Goal: Task Accomplishment & Management: Manage account settings

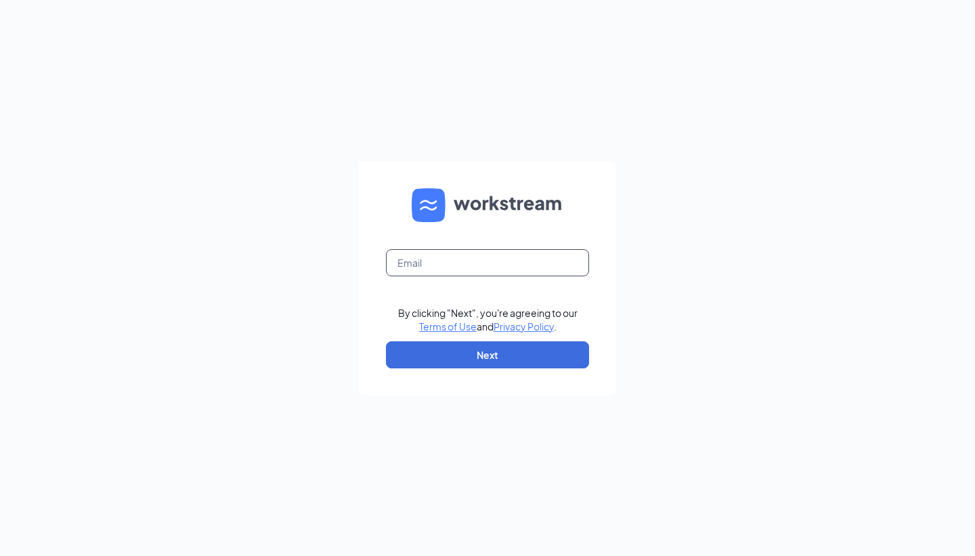
click at [421, 271] on input "text" at bounding box center [487, 262] width 203 height 27
type input "[EMAIL_ADDRESS][DOMAIN_NAME]"
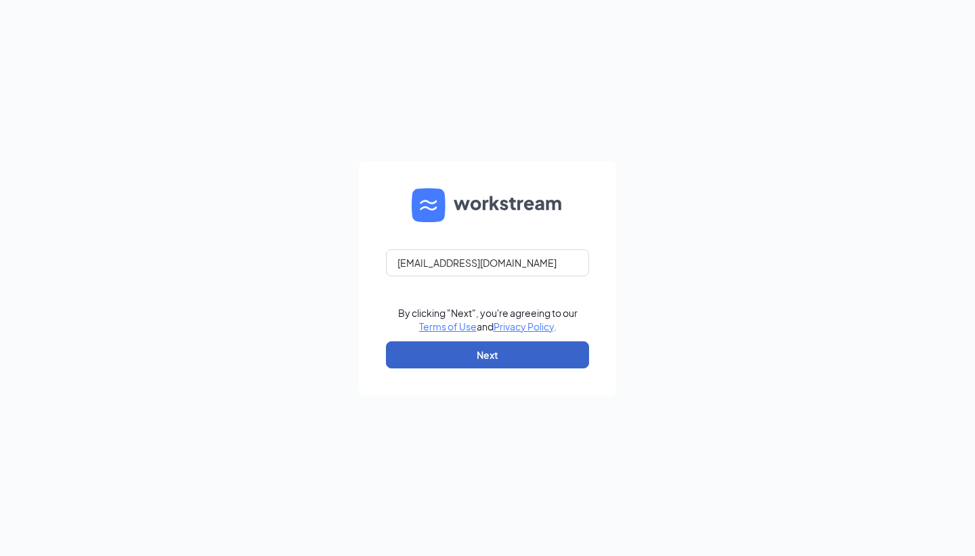
click at [476, 346] on button "Next" at bounding box center [487, 354] width 203 height 27
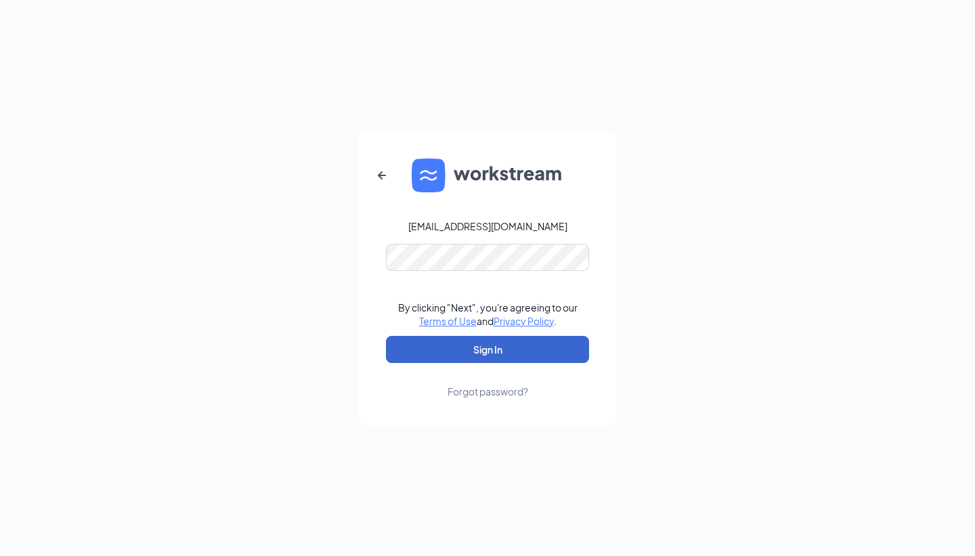
click at [476, 346] on button "Sign In" at bounding box center [487, 349] width 203 height 27
click at [479, 338] on button "Sign In" at bounding box center [487, 349] width 203 height 27
